Goal: Task Accomplishment & Management: Use online tool/utility

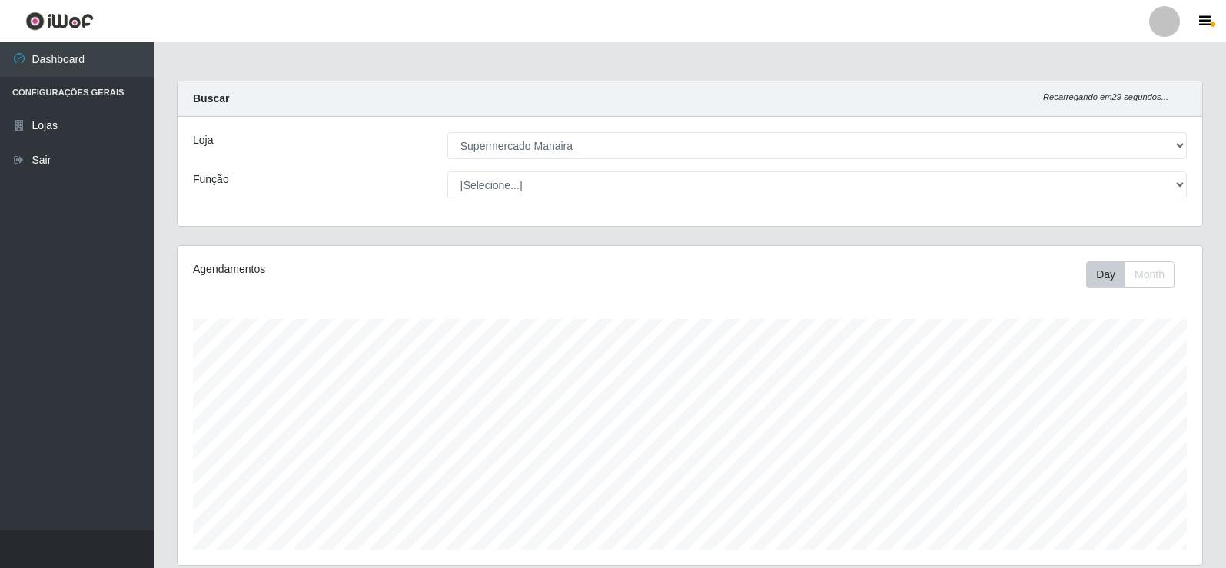
select select "443"
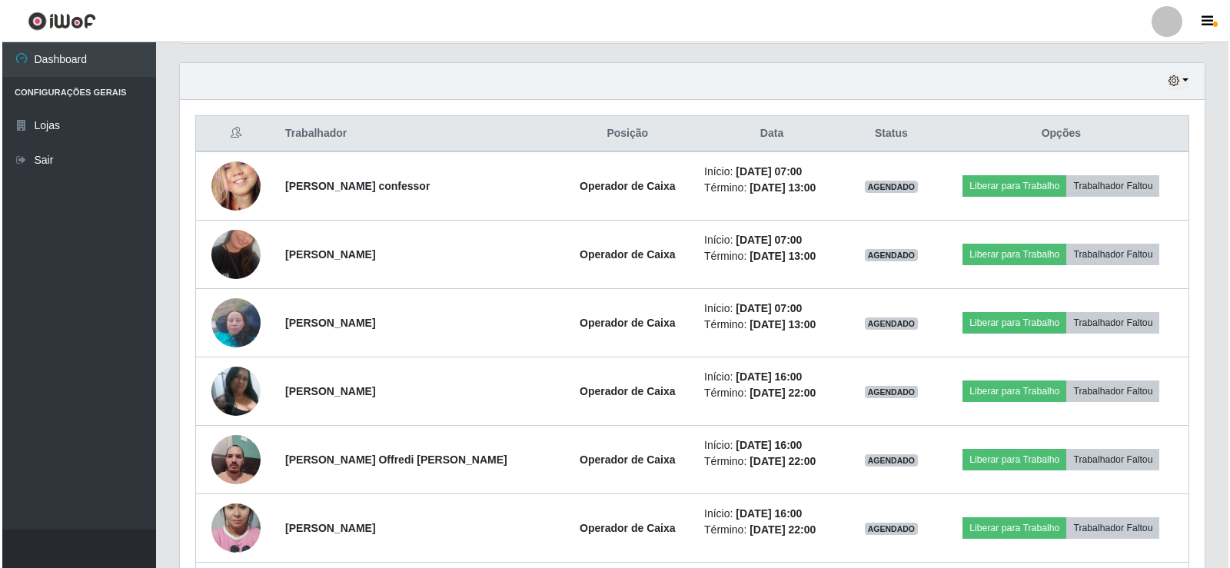
scroll to position [610, 0]
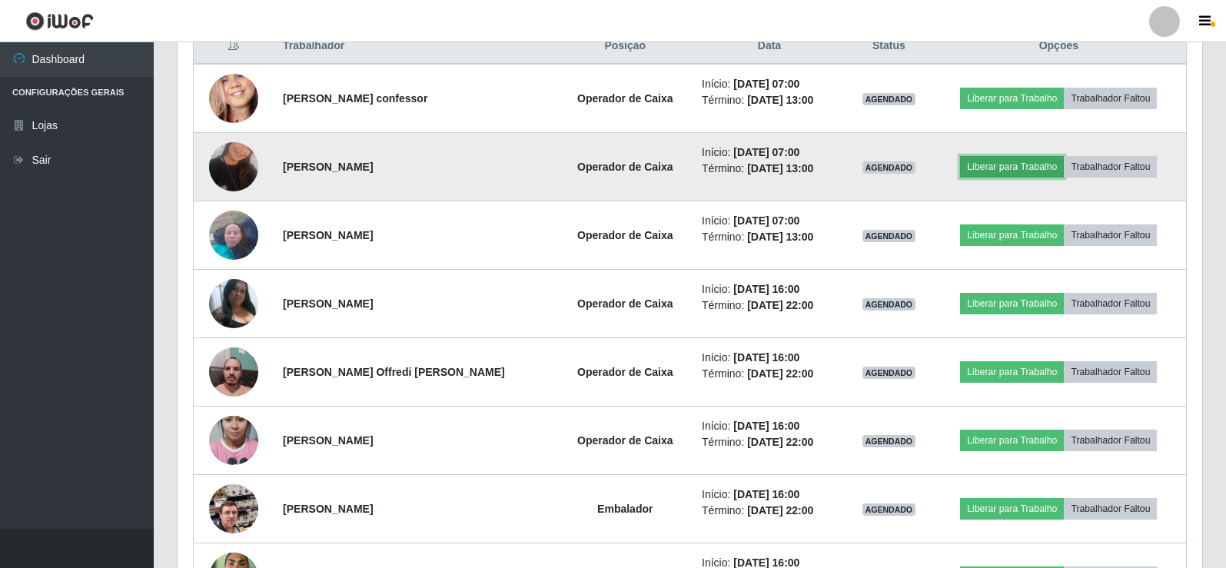
click at [1004, 168] on button "Liberar para Trabalho" at bounding box center [1012, 167] width 104 height 22
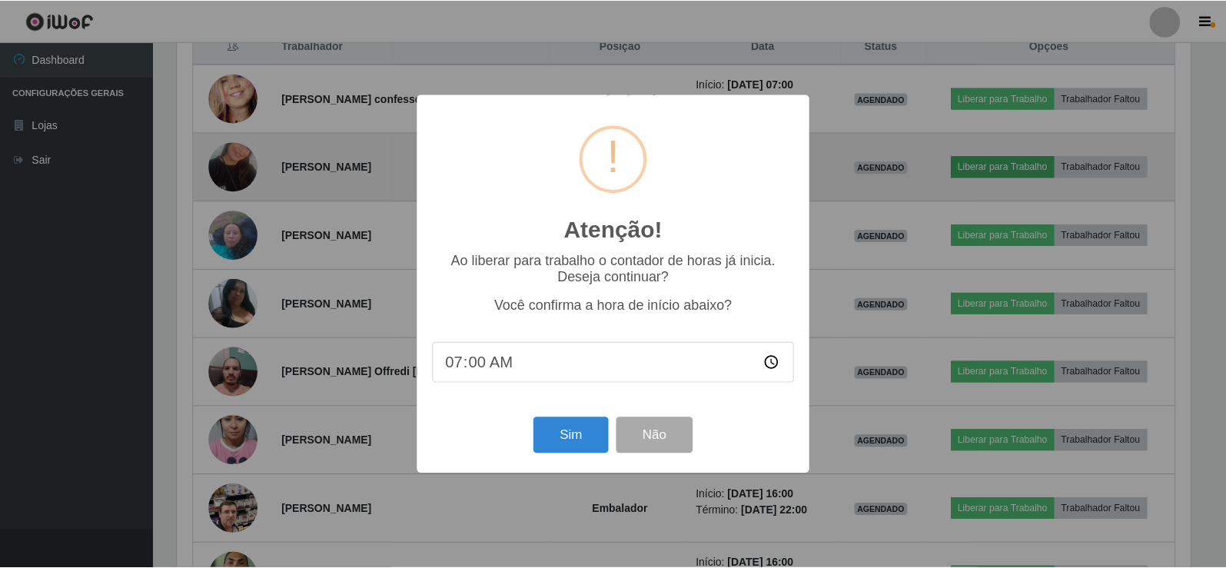
scroll to position [319, 1017]
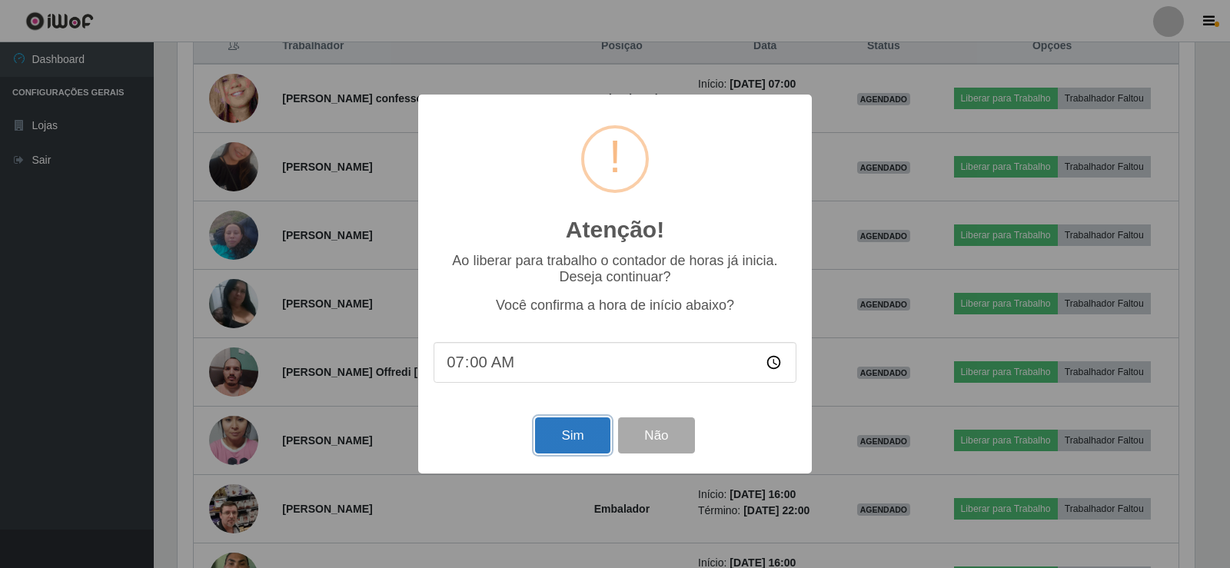
click at [559, 444] on button "Sim" at bounding box center [572, 435] width 75 height 36
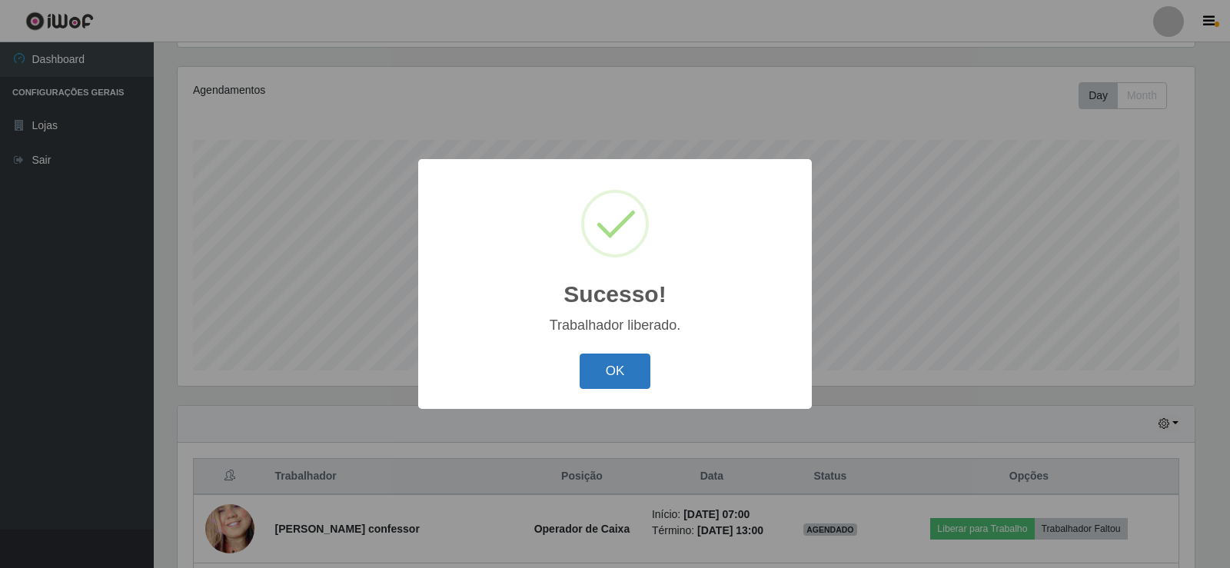
click at [618, 380] on button "OK" at bounding box center [615, 372] width 71 height 36
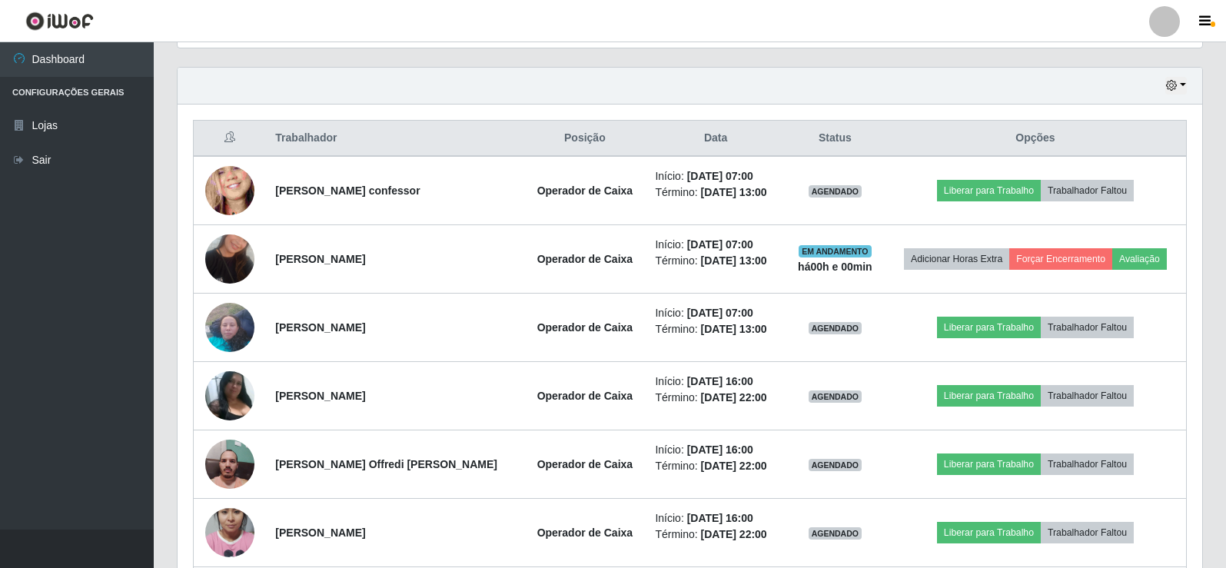
scroll to position [548, 0]
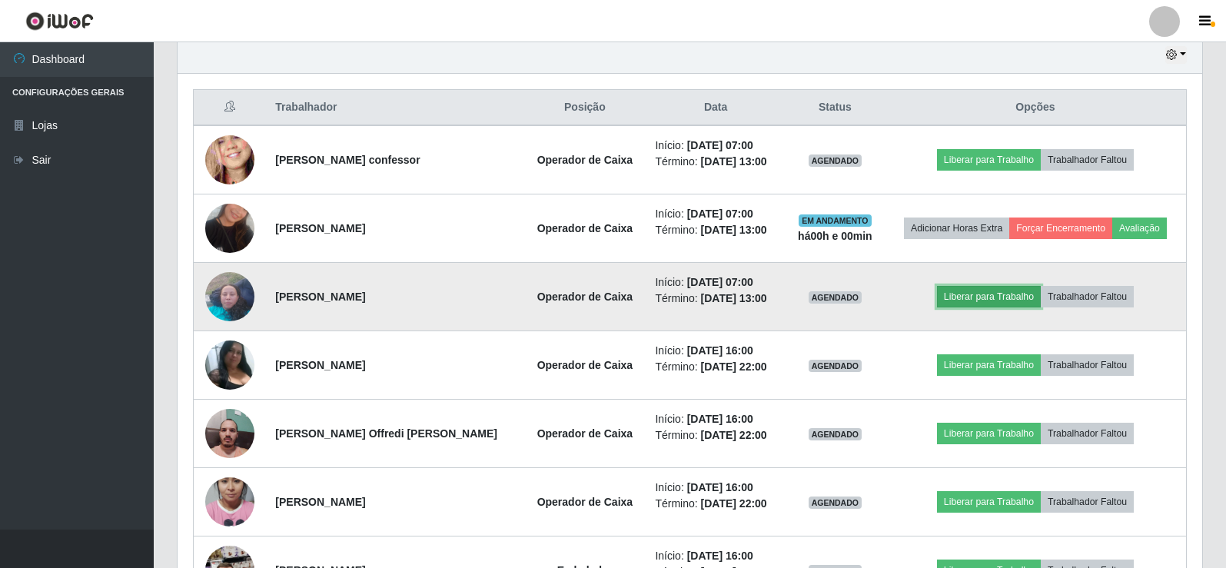
click at [979, 299] on button "Liberar para Trabalho" at bounding box center [989, 297] width 104 height 22
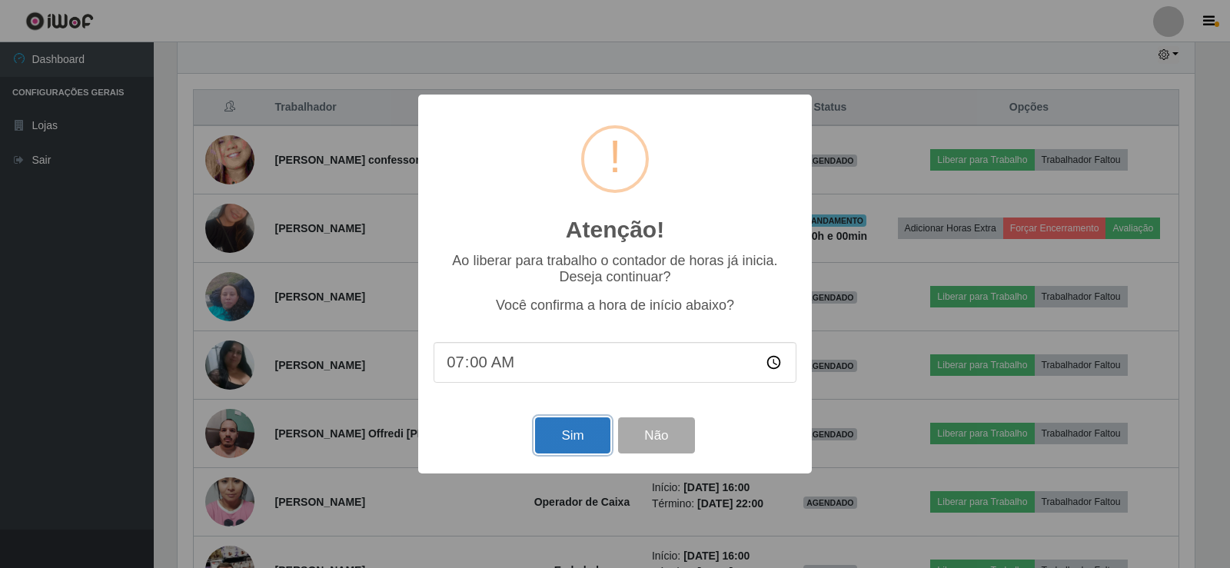
click at [556, 445] on button "Sim" at bounding box center [572, 435] width 75 height 36
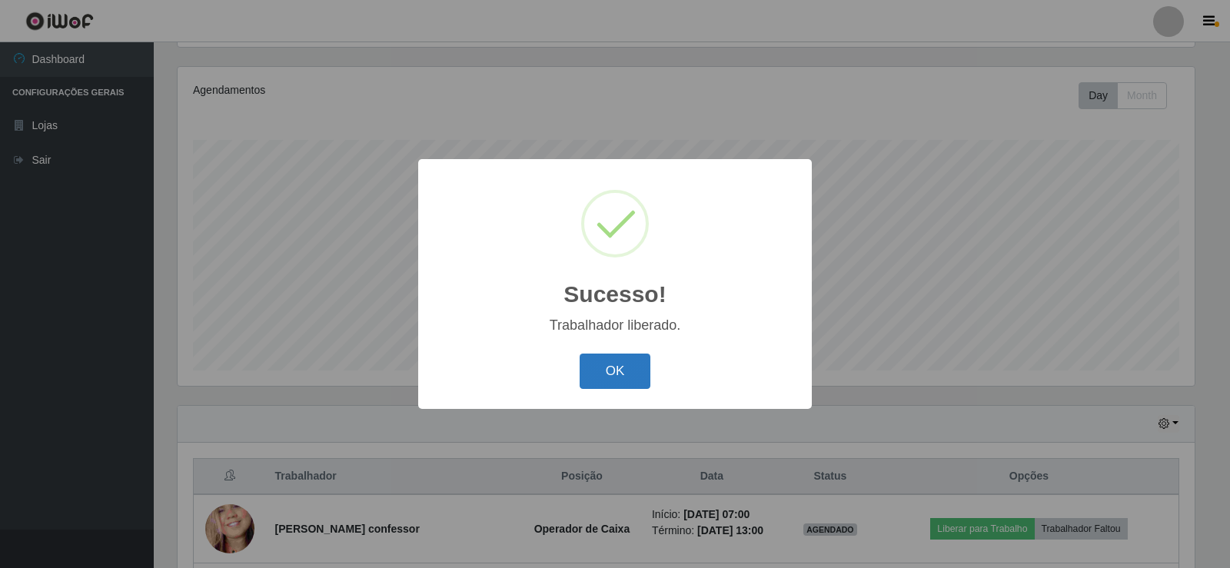
click at [612, 361] on button "OK" at bounding box center [615, 372] width 71 height 36
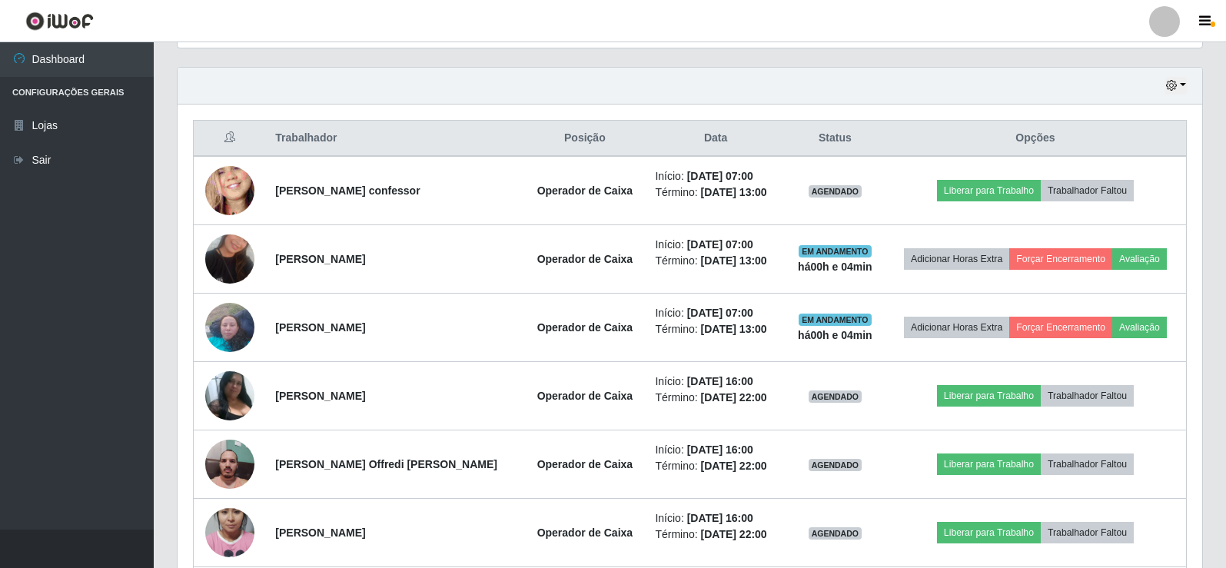
scroll to position [795, 0]
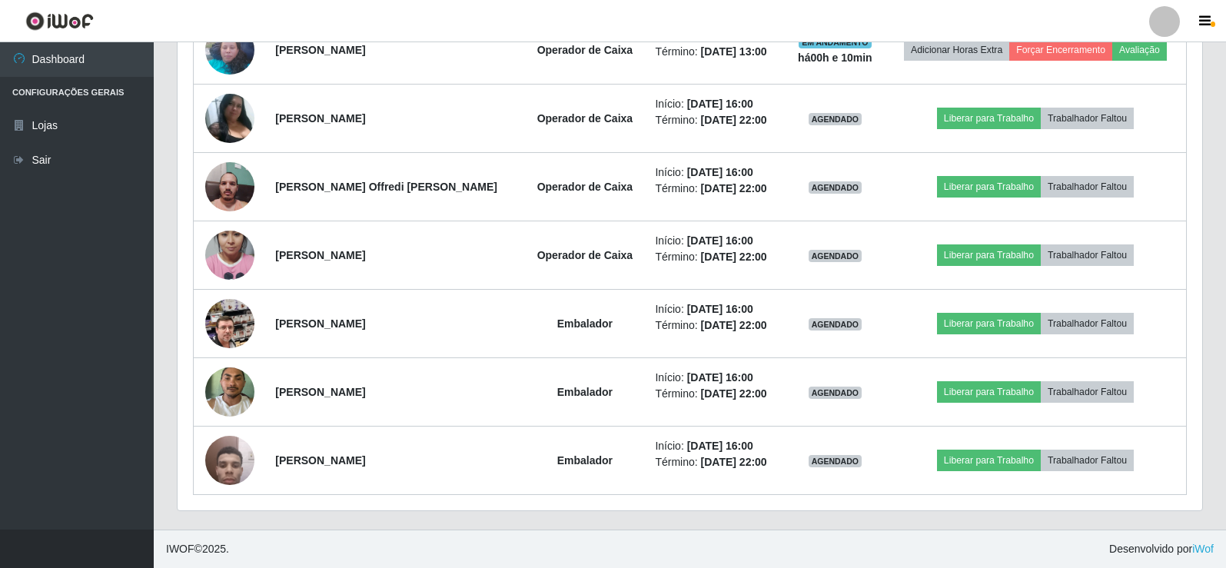
drag, startPoint x: 729, startPoint y: 472, endPoint x: 716, endPoint y: 506, distance: 36.5
click at [719, 497] on div "Trabalhador Posição Data Status Opções [PERSON_NAME] confessor Operador de Caix…" at bounding box center [690, 168] width 1025 height 683
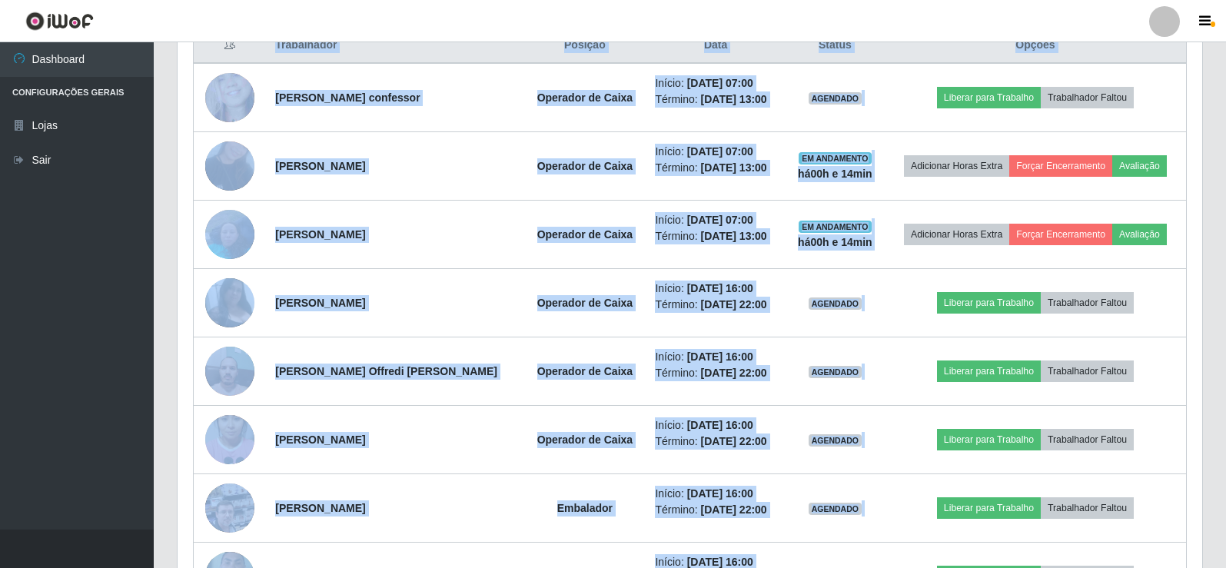
scroll to position [580, 0]
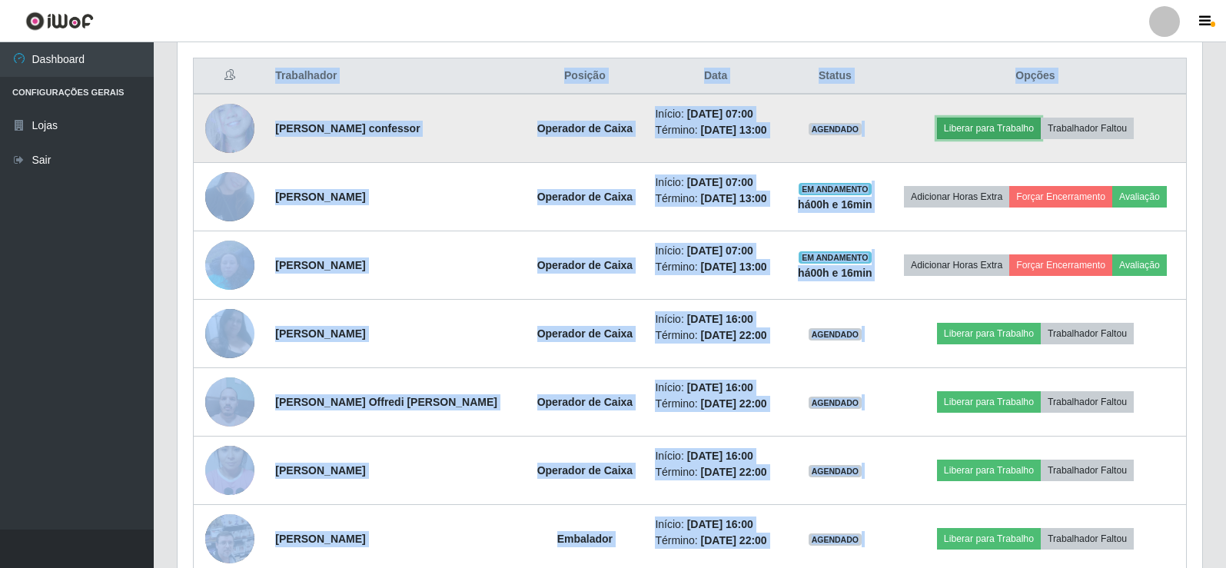
click at [973, 128] on button "Liberar para Trabalho" at bounding box center [989, 129] width 104 height 22
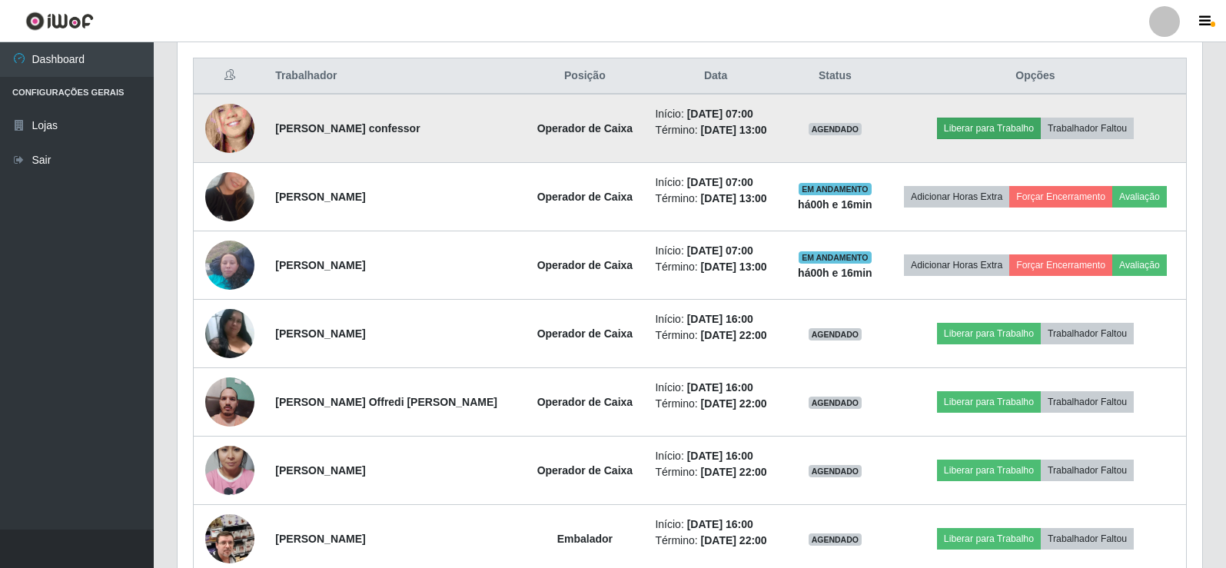
scroll to position [319, 1017]
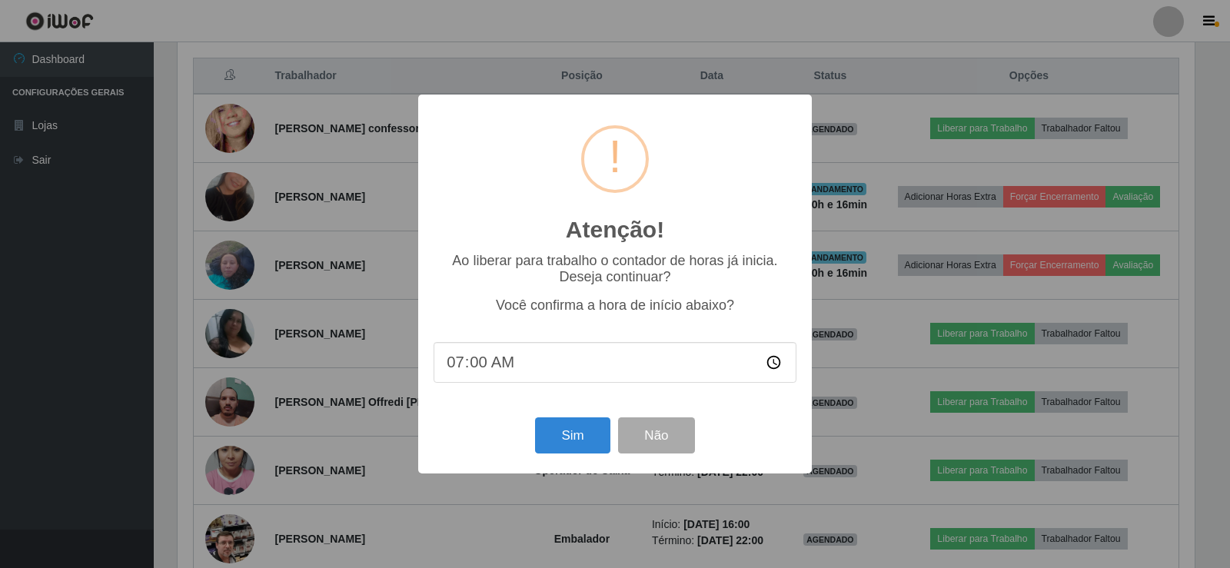
click at [480, 367] on input "07:00" at bounding box center [615, 362] width 363 height 41
type input "07:13"
click at [566, 439] on button "Sim" at bounding box center [572, 435] width 75 height 36
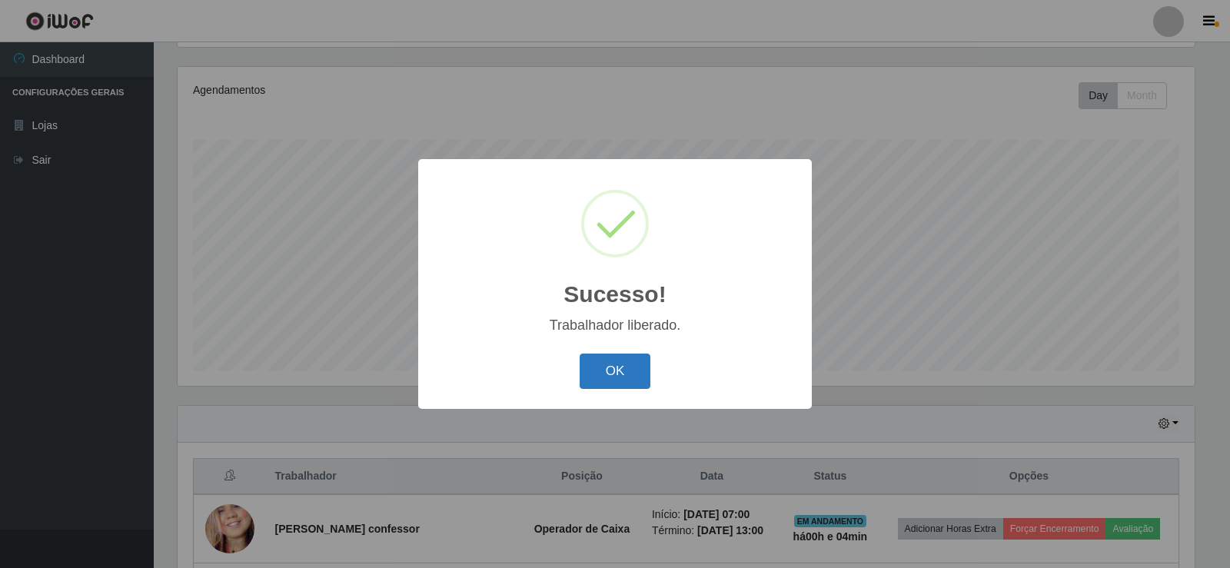
click at [603, 378] on button "OK" at bounding box center [615, 372] width 71 height 36
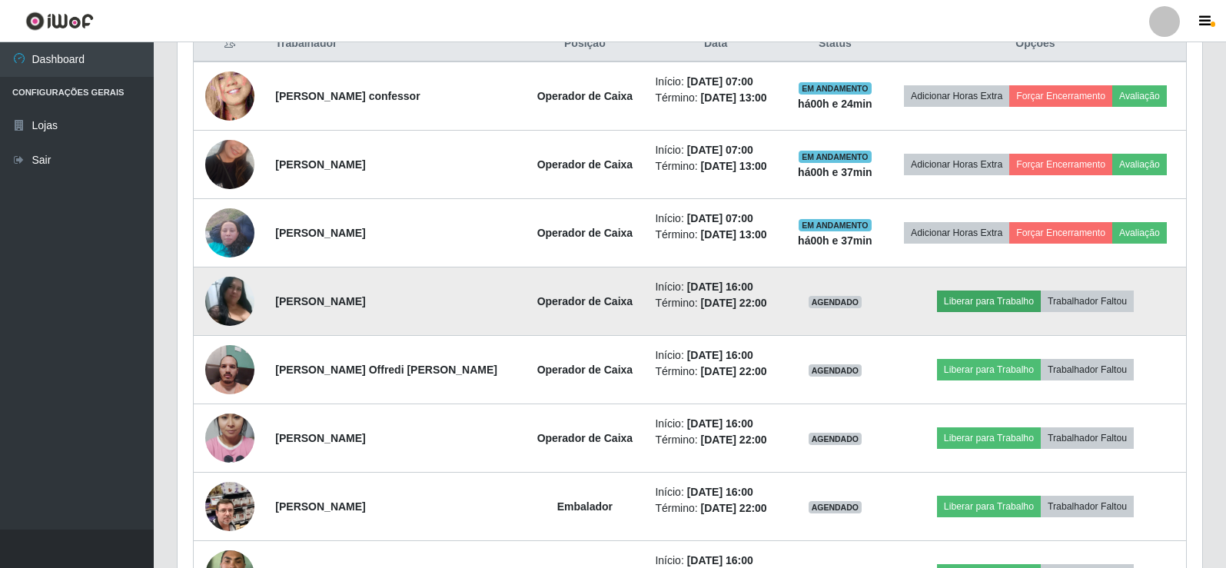
scroll to position [615, 0]
